Goal: Transaction & Acquisition: Purchase product/service

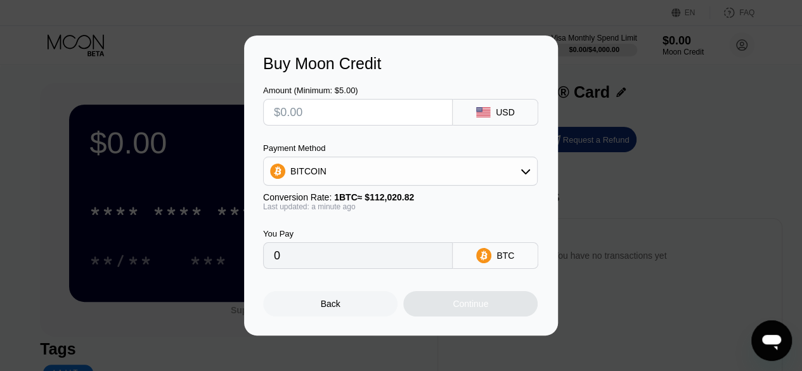
click at [324, 268] on input "0" at bounding box center [358, 255] width 168 height 25
click at [711, 101] on div "Buy Moon Credit Amount (Minimum: $5.00) USD Payment Method BITCOIN Conversion R…" at bounding box center [401, 185] width 802 height 300
click at [352, 113] on input "text" at bounding box center [358, 111] width 168 height 25
